Goal: Task Accomplishment & Management: Manage account settings

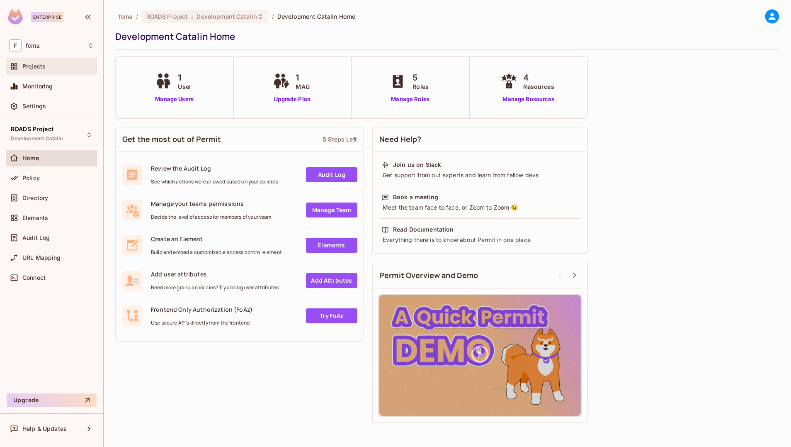
click at [42, 63] on span "Projects" at bounding box center [33, 66] width 23 height 7
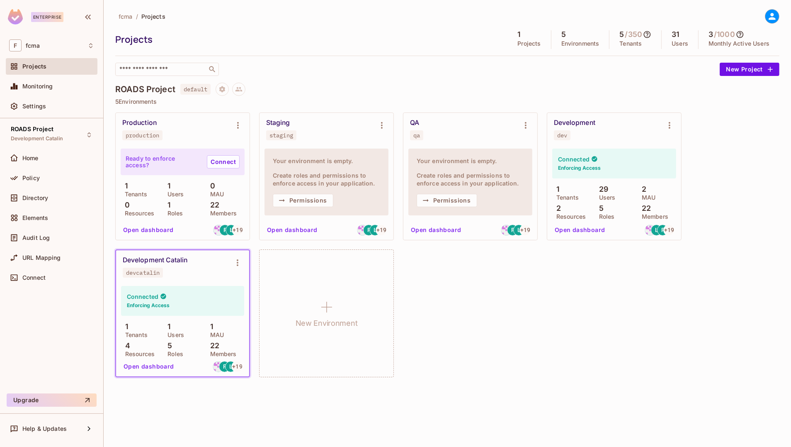
click at [536, 318] on div "Production production Ready to enforce access? Connect 1 Tenants 1 Users 0 MAU …" at bounding box center [447, 244] width 664 height 265
click at [41, 105] on span "Settings" at bounding box center [34, 106] width 24 height 7
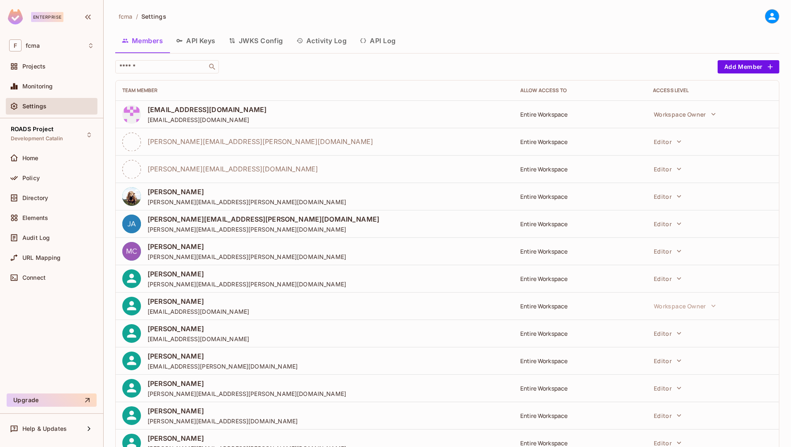
click at [203, 37] on button "API Keys" at bounding box center [196, 40] width 53 height 21
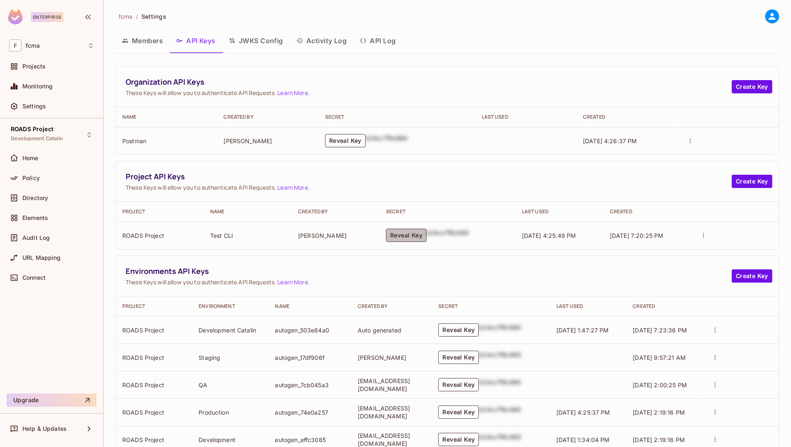
click at [416, 234] on button "Reveal Key" at bounding box center [406, 234] width 41 height 13
click at [467, 243] on p "permit_key_1mC8el7hZkTjl3fglnTYxHAYCk55SzQgAOs9X03UHyUOxI93tuI2vfWtmgGsjpeHfSYS…" at bounding box center [427, 236] width 120 height 24
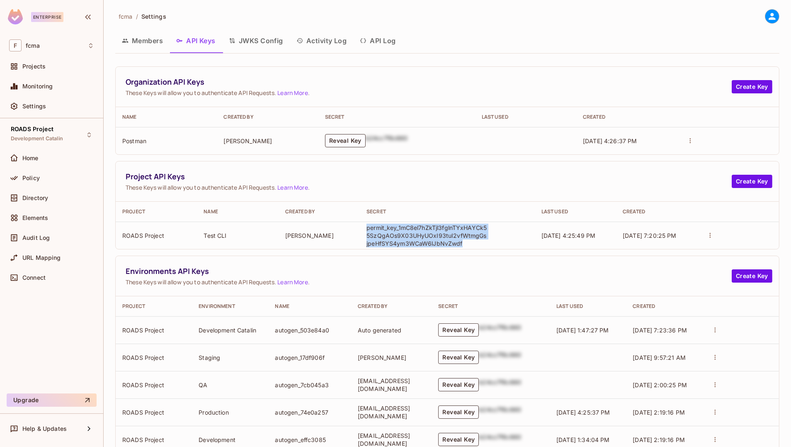
drag, startPoint x: 469, startPoint y: 243, endPoint x: 362, endPoint y: 228, distance: 107.6
click at [362, 228] on td "permit_key_1mC8el7hZkTjl3fglnTYxHAYCk55SzQgAOs9X03UHyUOxI93tuI2vfWtmgGsjpeHfSYS…" at bounding box center [447, 234] width 175 height 27
copy p "permit_key_1mC8el7hZkTjl3fglnTYxHAYCk55SzQgAOs9X03UHyUOxI93tuI2vfWtmgGsjpeHfSYS…"
click at [370, 10] on div "fcma / Settings" at bounding box center [447, 16] width 664 height 15
click at [245, 10] on div "fcma / Settings" at bounding box center [447, 16] width 664 height 15
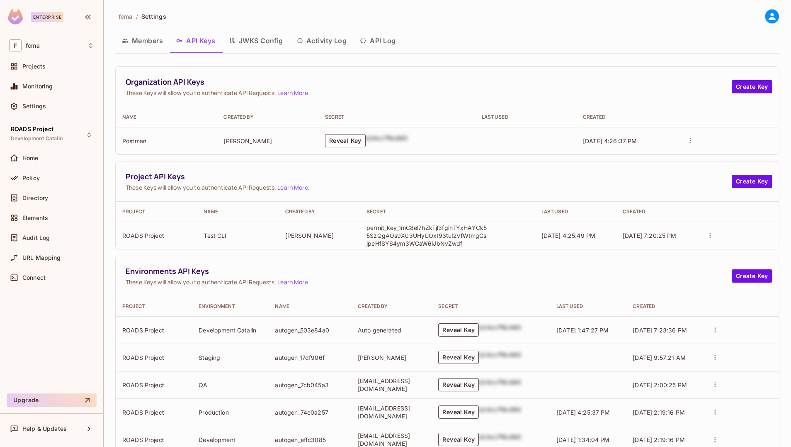
click at [401, 5] on div "fcma / Settings Members API Keys JWKS Config Activity Log API Log Organization …" at bounding box center [448, 223] width 688 height 447
click at [316, 2] on div "fcma / Settings Members API Keys JWKS Config Activity Log API Log Organization …" at bounding box center [448, 223] width 688 height 447
drag, startPoint x: 211, startPoint y: 80, endPoint x: 125, endPoint y: 80, distance: 86.3
click at [125, 80] on div "Organization API Keys These Keys will allow you to authenticate API Requests. L…" at bounding box center [447, 87] width 663 height 40
click at [136, 140] on td "Postman" at bounding box center [166, 140] width 101 height 27
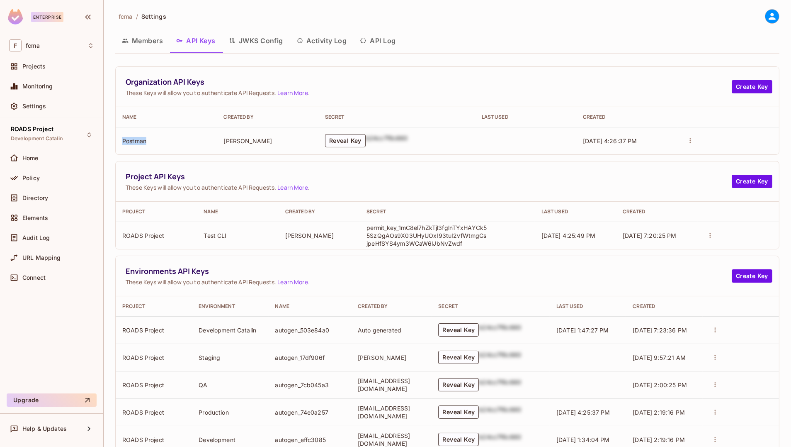
click at [136, 140] on td "Postman" at bounding box center [166, 140] width 101 height 27
click at [624, 10] on div "fcma / Settings" at bounding box center [447, 16] width 664 height 15
click at [41, 66] on span "Projects" at bounding box center [33, 66] width 23 height 7
